Goal: Use online tool/utility: Utilize a website feature to perform a specific function

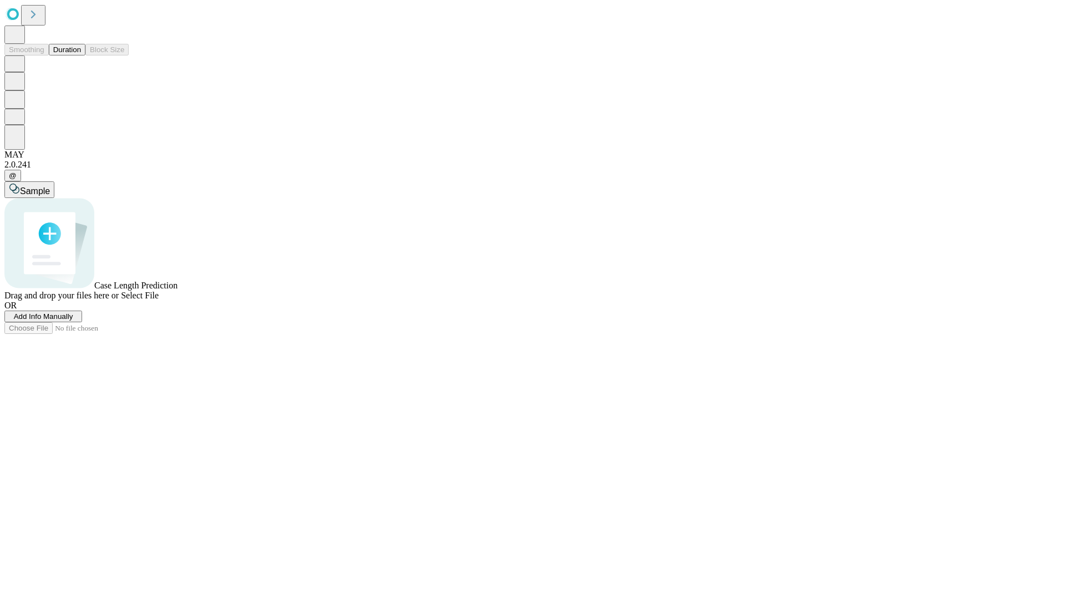
click at [81, 55] on button "Duration" at bounding box center [67, 50] width 37 height 12
click at [73, 321] on span "Add Info Manually" at bounding box center [43, 316] width 59 height 8
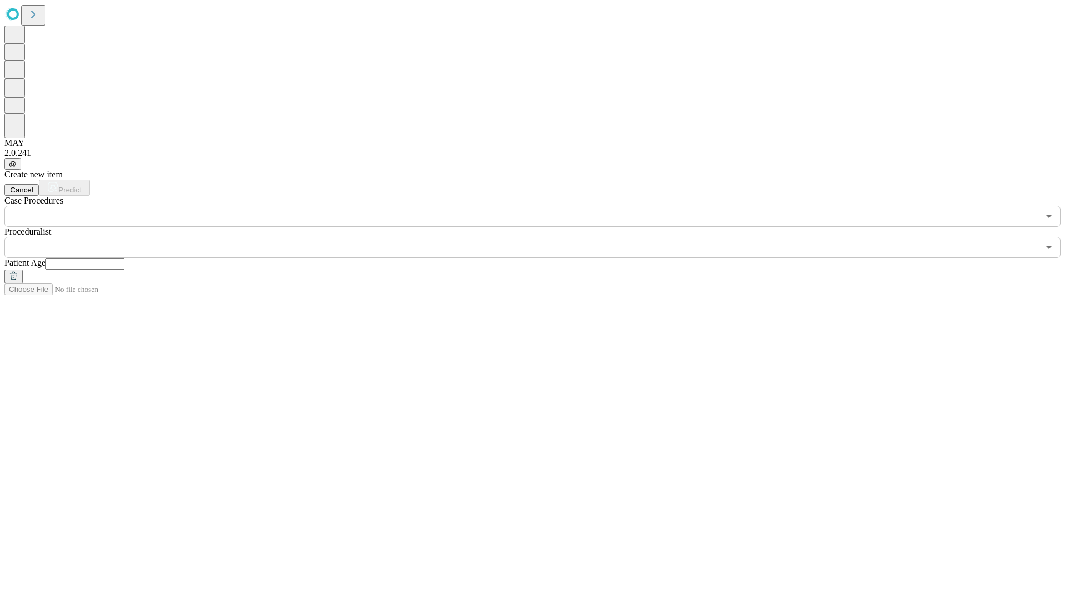
click at [124, 258] on input "text" at bounding box center [84, 263] width 79 height 11
type input "**"
click at [540, 237] on input "text" at bounding box center [521, 247] width 1034 height 21
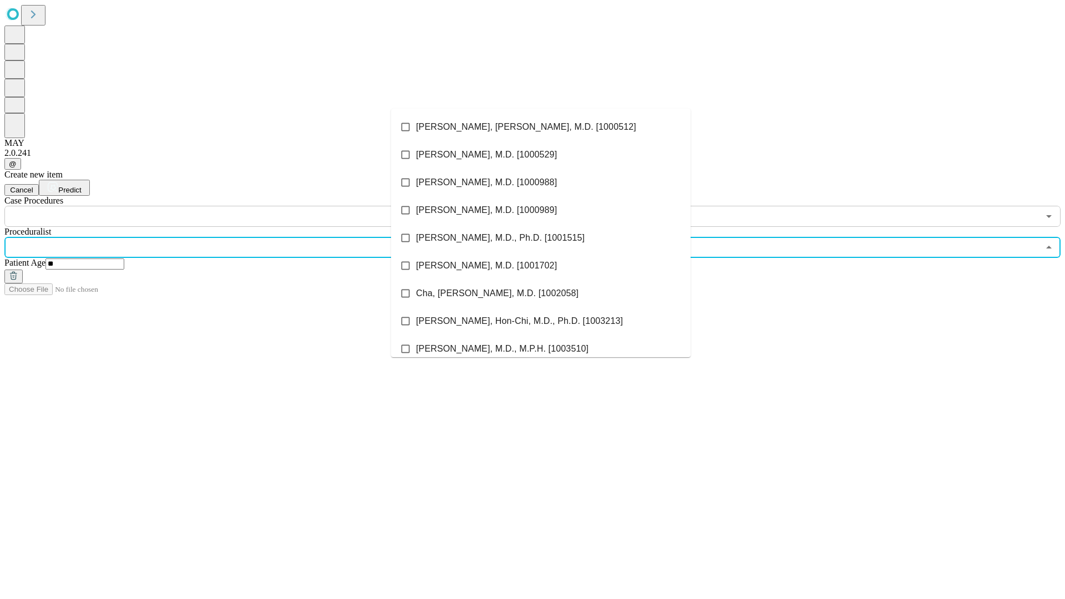
click at [541, 127] on li "[PERSON_NAME], [PERSON_NAME], M.D. [1000512]" at bounding box center [540, 127] width 299 height 28
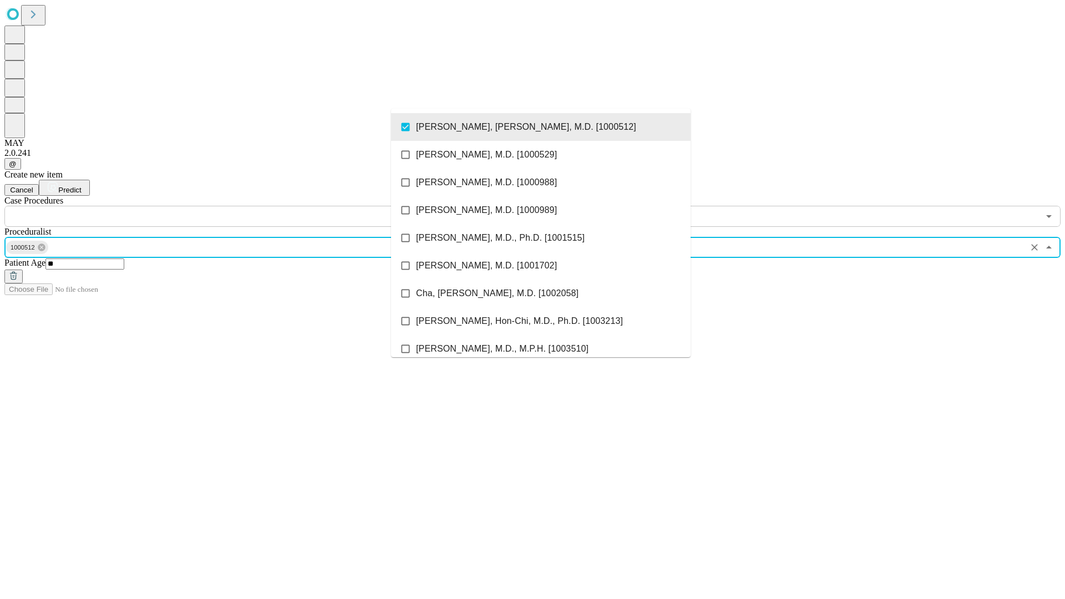
click at [233, 206] on input "text" at bounding box center [521, 216] width 1034 height 21
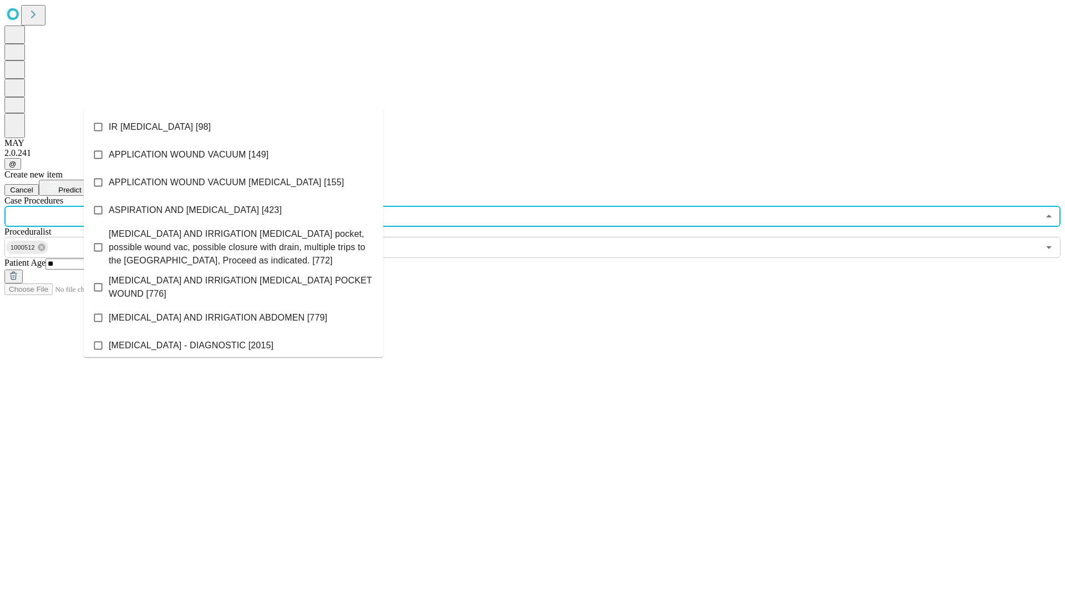
click at [233, 127] on li "IR [MEDICAL_DATA] [98]" at bounding box center [233, 127] width 299 height 28
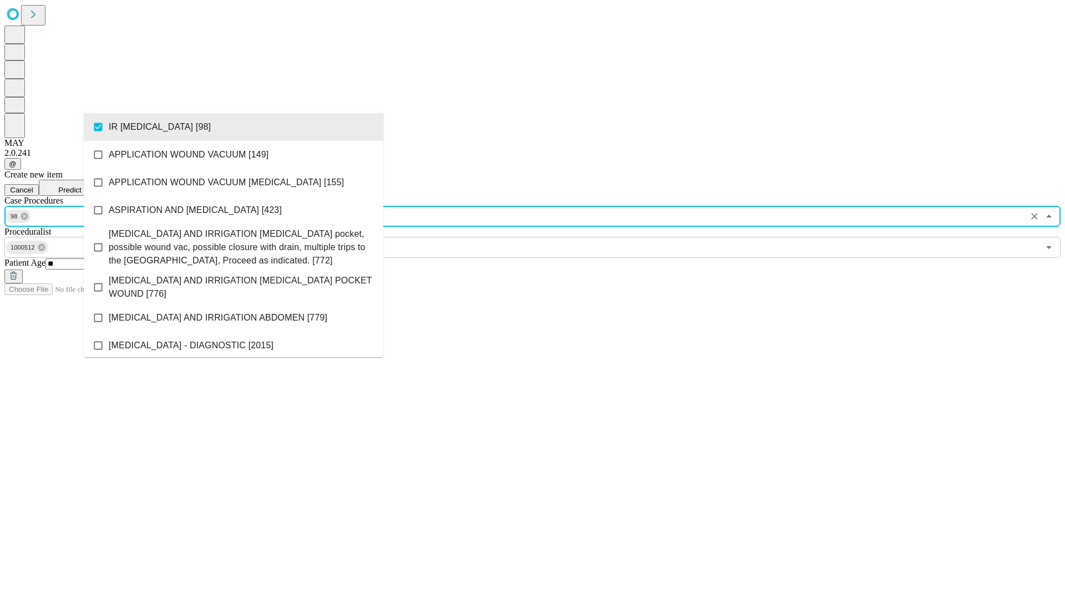
click at [81, 186] on span "Predict" at bounding box center [69, 190] width 23 height 8
